Goal: Transaction & Acquisition: Obtain resource

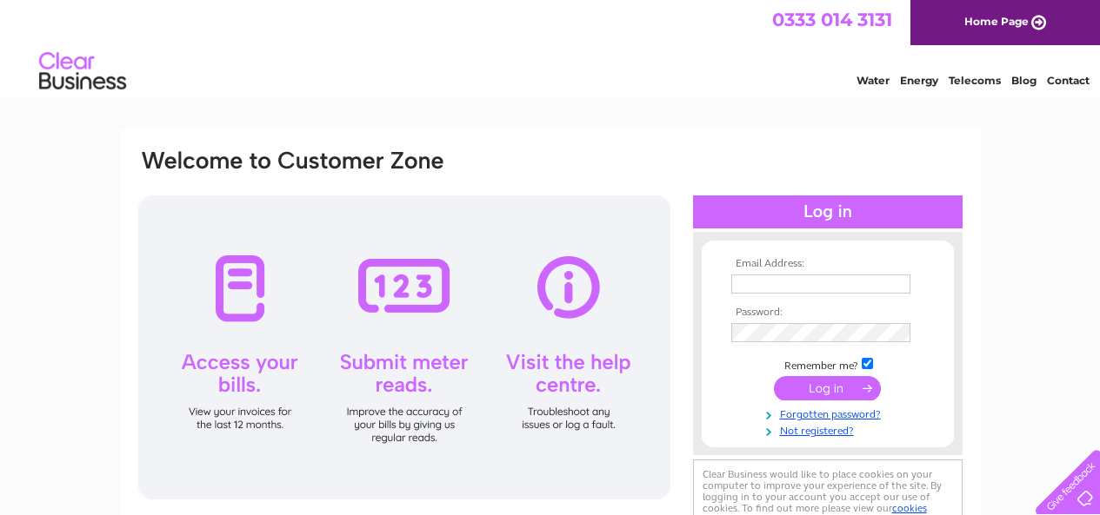
type input "[EMAIL_ADDRESS][DOMAIN_NAME]"
click at [820, 383] on input "submit" at bounding box center [827, 388] width 107 height 24
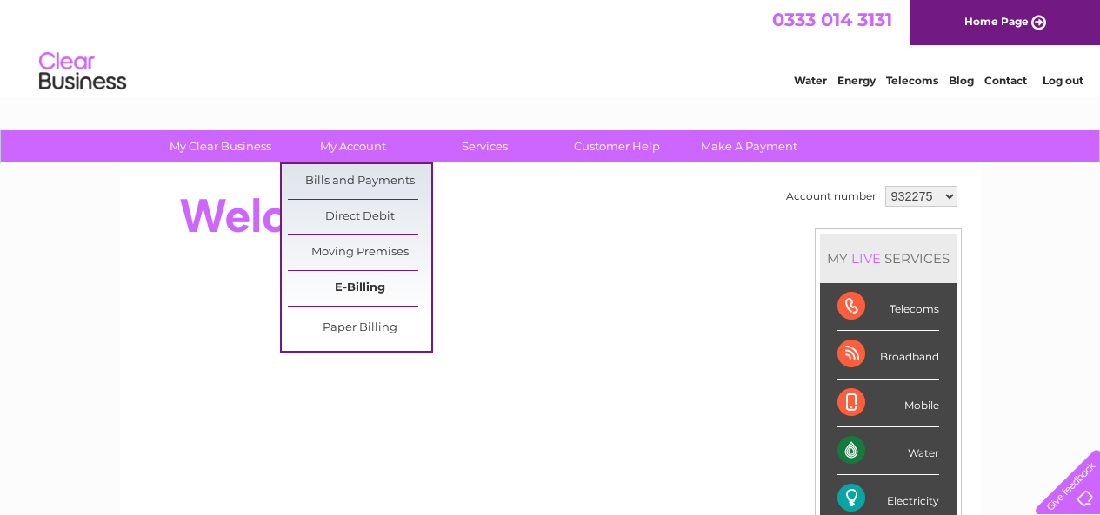
click at [351, 288] on link "E-Billing" at bounding box center [359, 288] width 143 height 35
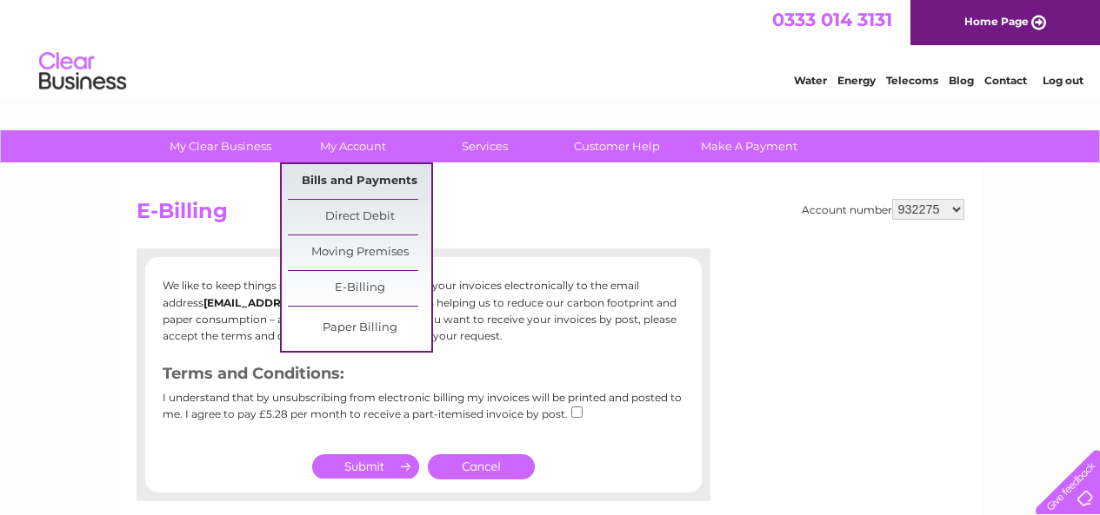
click at [372, 179] on link "Bills and Payments" at bounding box center [359, 181] width 143 height 35
click at [345, 176] on link "Bills and Payments" at bounding box center [359, 181] width 143 height 35
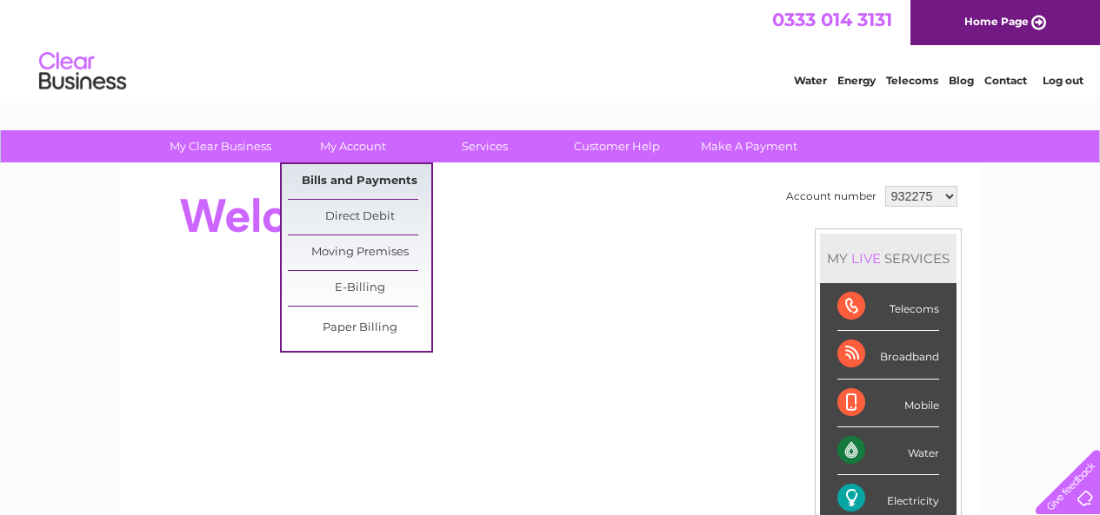
click at [345, 179] on link "Bills and Payments" at bounding box center [359, 181] width 143 height 35
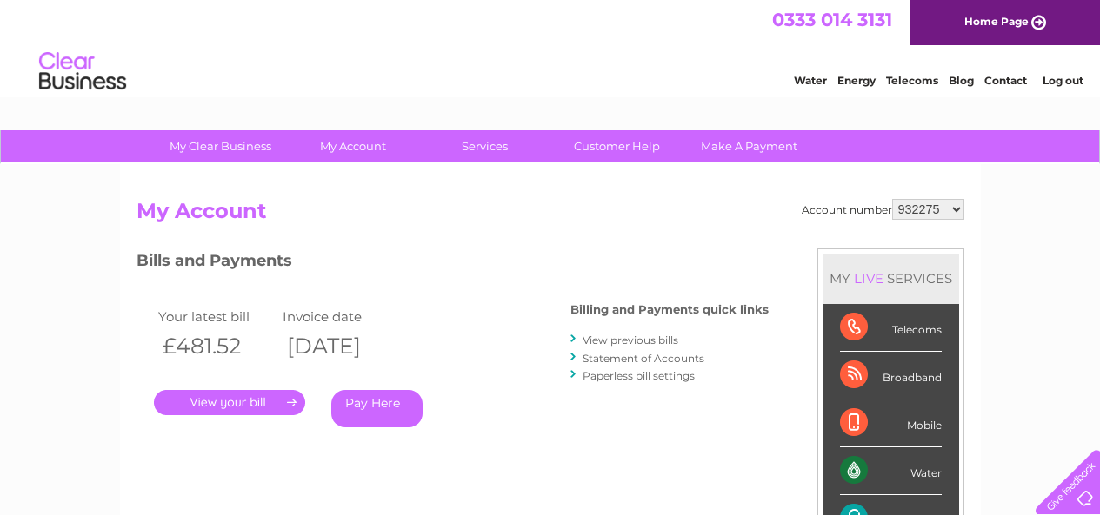
click at [954, 209] on select "932275 932278 1048523 1089500 1098788 1098798 1098834 1098838 1098848 1103919 1…" at bounding box center [928, 209] width 72 height 21
select select "1098838"
click at [892, 199] on select "932275 932278 1048523 1089500 1098788 1098798 1098834 1098838 1098848 1103919 1…" at bounding box center [928, 209] width 72 height 21
click at [262, 399] on link "." at bounding box center [229, 402] width 151 height 25
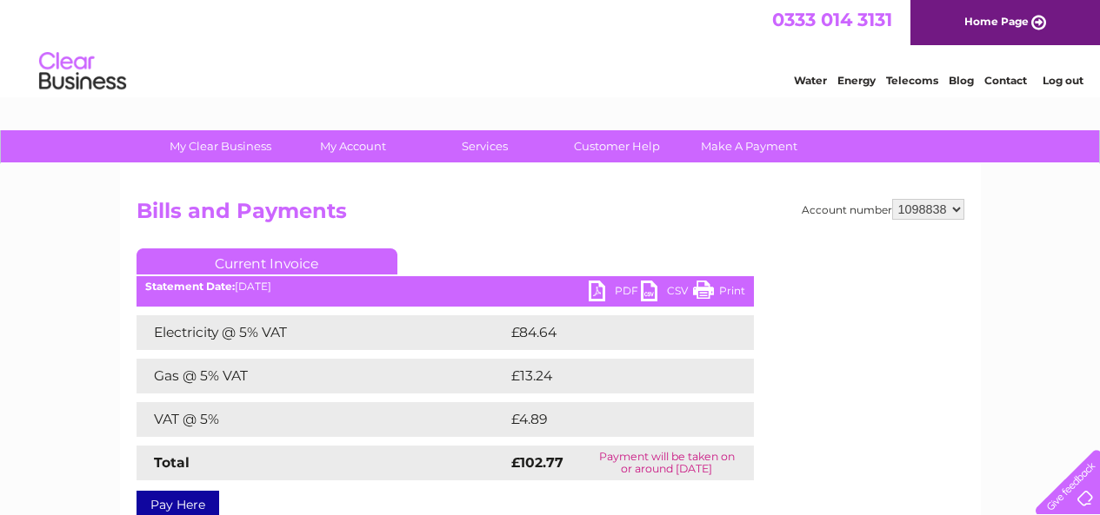
click at [601, 290] on link "PDF" at bounding box center [614, 293] width 52 height 25
click at [957, 208] on select "932275 932278 1048523 1089500 1098788 1098798 1098834 1098838 1098848 1103919 1…" at bounding box center [928, 209] width 72 height 21
select select "1111590"
click at [892, 199] on select "932275 932278 1048523 1089500 1098788 1098798 1098834 1098838 1098848 1103919 1…" at bounding box center [928, 209] width 72 height 21
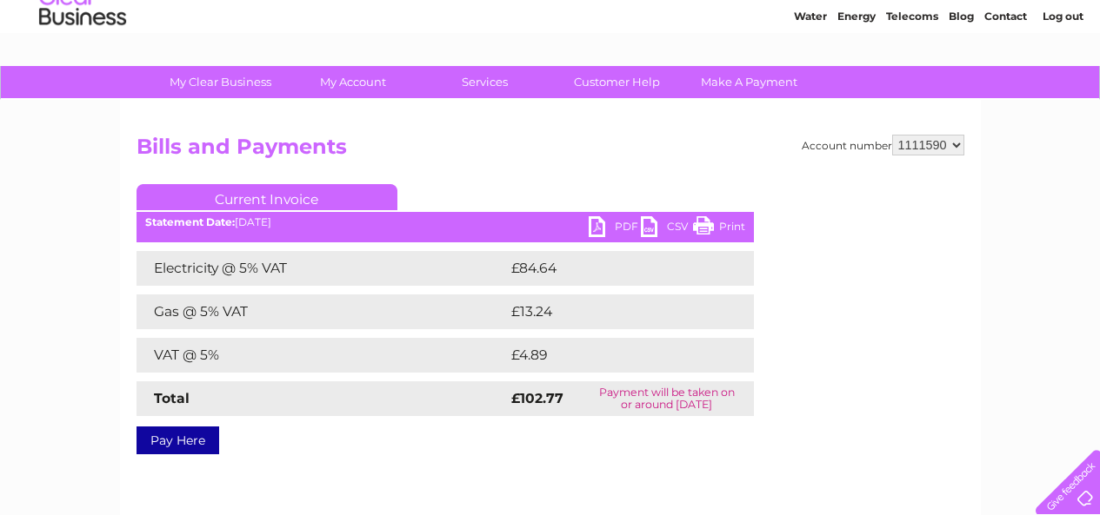
scroll to position [87, 0]
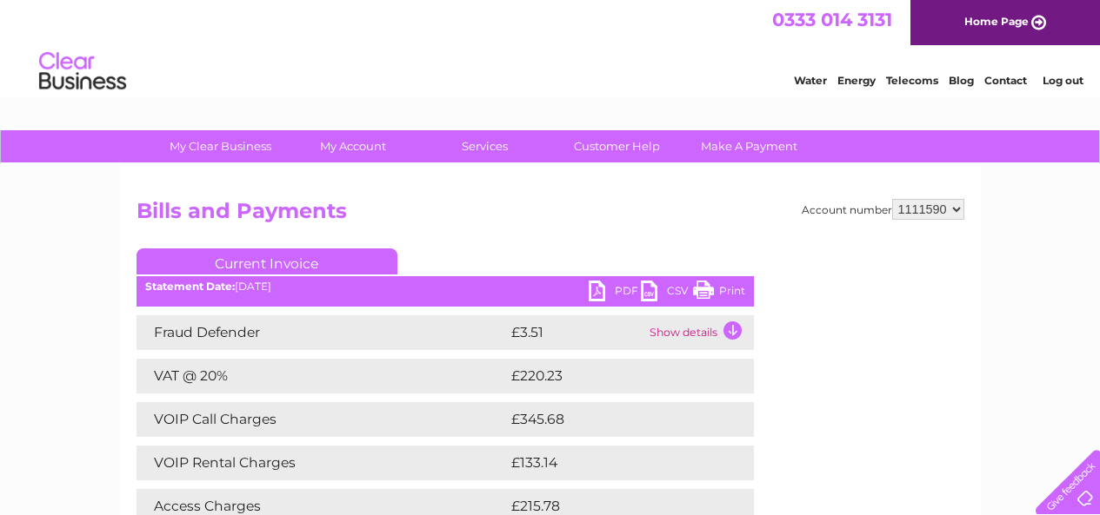
scroll to position [87, 0]
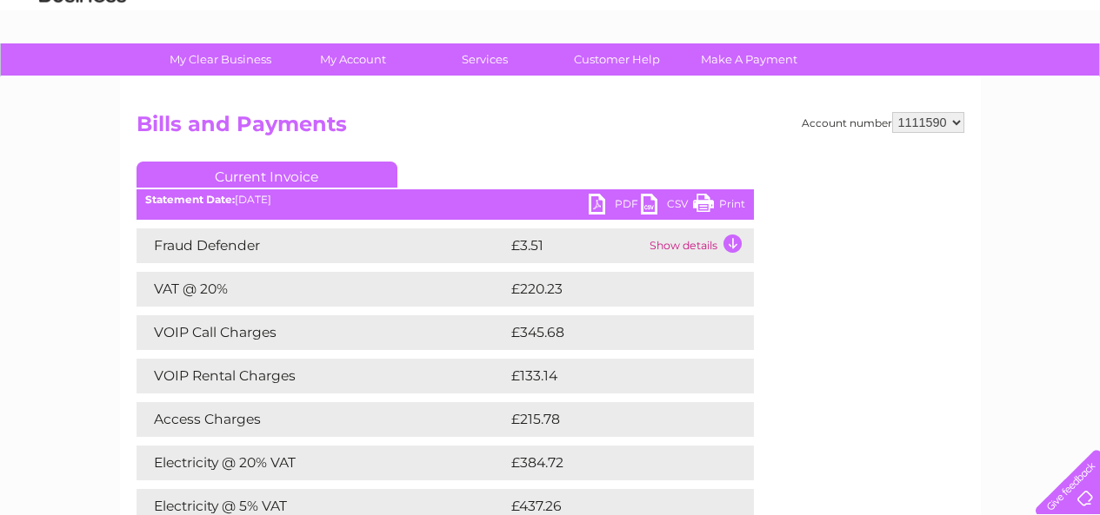
click at [599, 203] on link "PDF" at bounding box center [614, 206] width 52 height 25
